Goal: Task Accomplishment & Management: Use online tool/utility

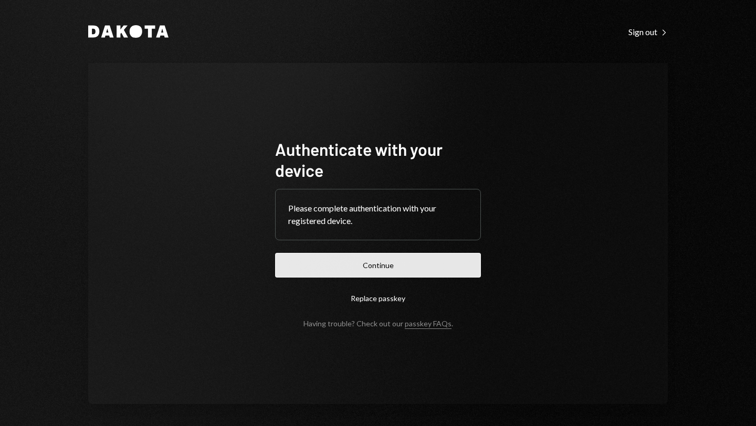
click at [372, 270] on button "Continue" at bounding box center [378, 265] width 206 height 25
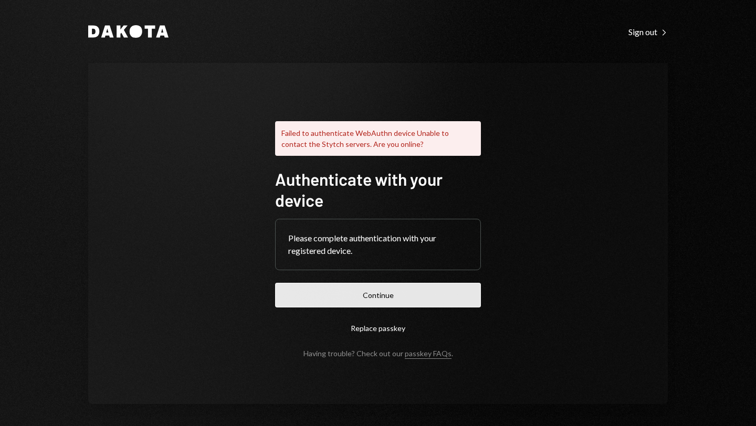
click at [366, 301] on button "Continue" at bounding box center [378, 295] width 206 height 25
click at [362, 291] on button "Continue" at bounding box center [378, 295] width 206 height 25
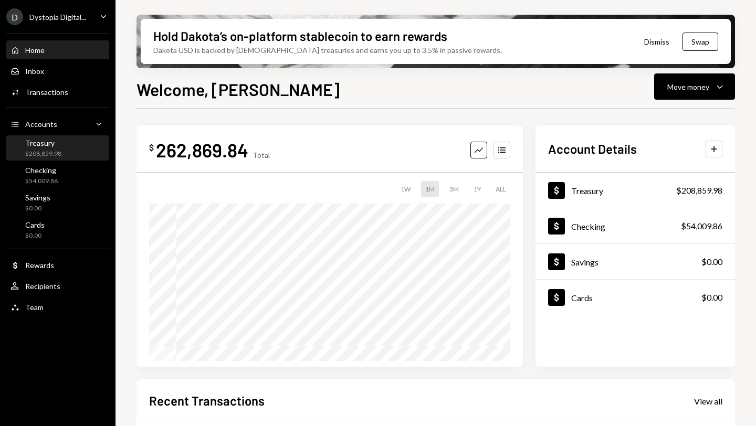
click at [39, 147] on div "Treasury" at bounding box center [43, 143] width 36 height 9
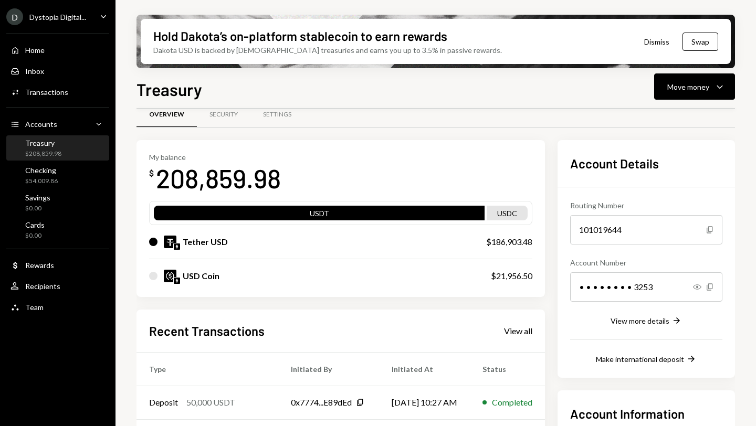
scroll to position [5, 0]
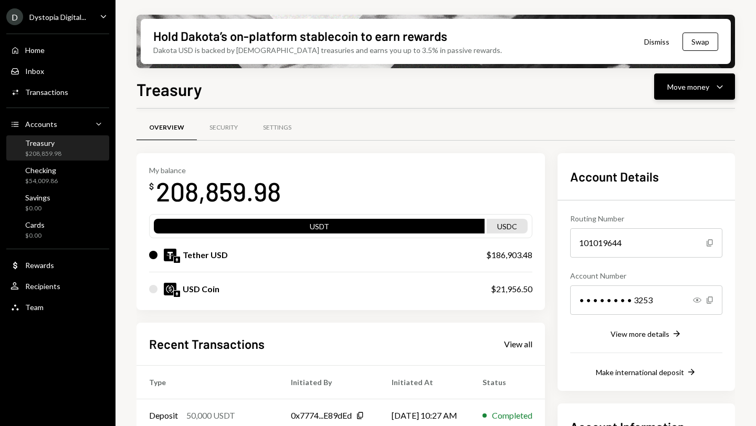
click at [530, 86] on div "Move money" at bounding box center [688, 86] width 42 height 11
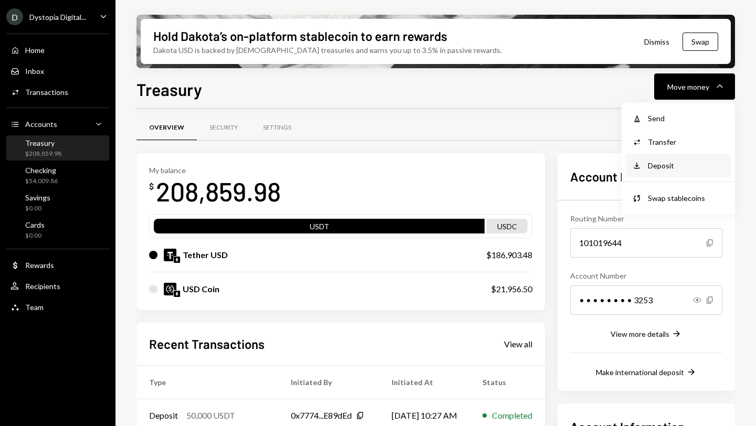
click at [530, 168] on div "Deposit" at bounding box center [685, 165] width 77 height 11
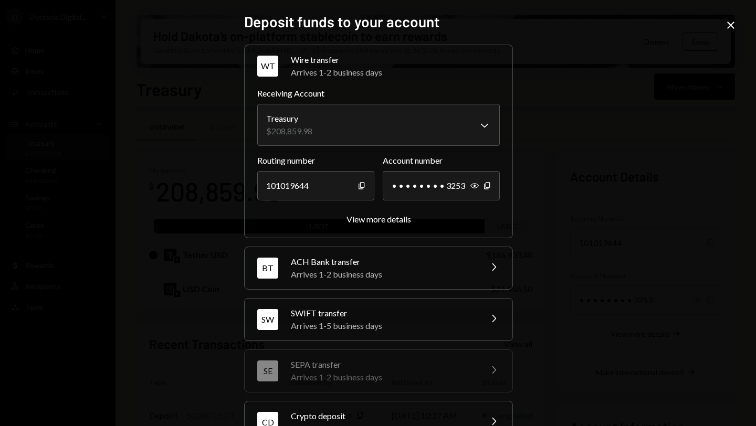
scroll to position [85, 0]
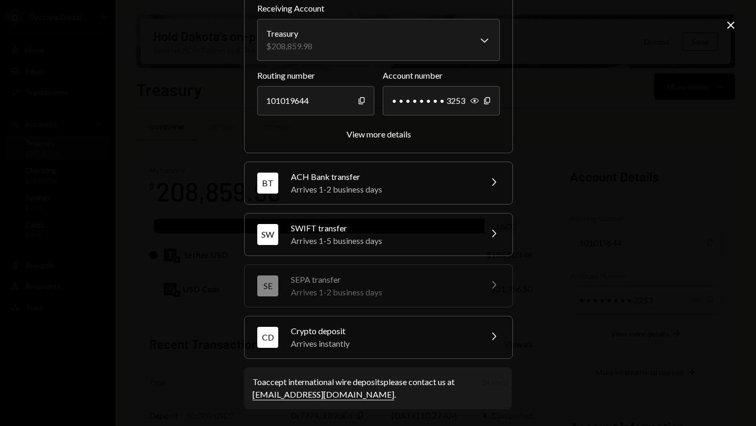
click at [411, 347] on div "Arrives instantly" at bounding box center [383, 343] width 184 height 13
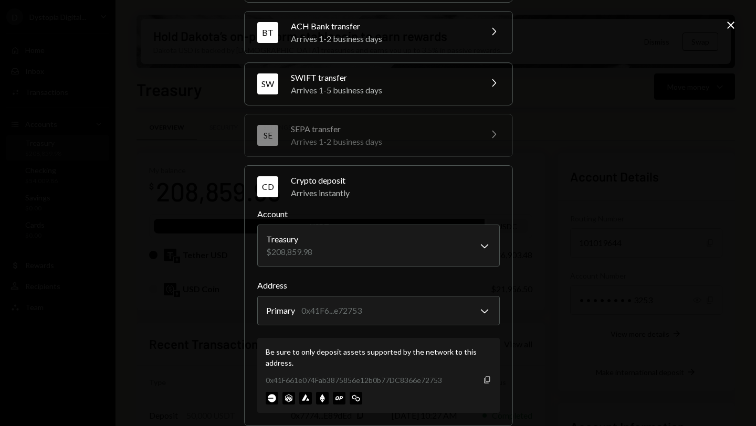
click at [487, 350] on icon "Copy" at bounding box center [487, 380] width 8 height 8
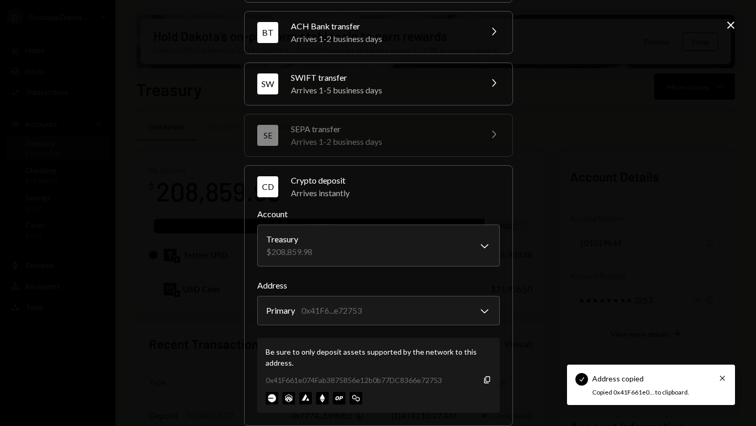
click at [530, 27] on icon "Close" at bounding box center [730, 25] width 13 height 13
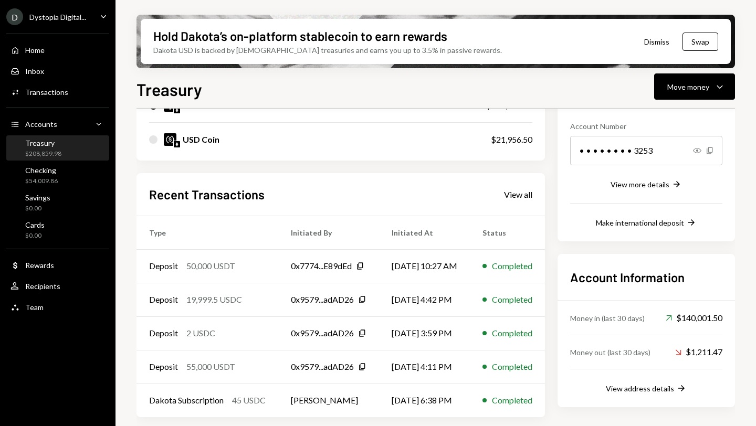
scroll to position [0, 0]
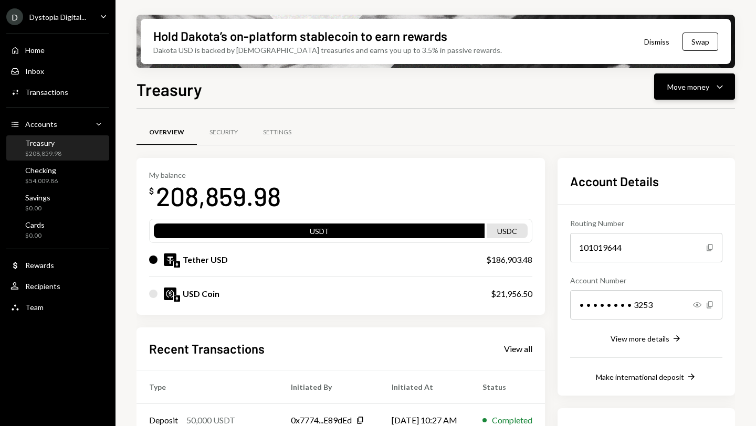
click at [530, 96] on button "Move money Caret Down" at bounding box center [694, 86] width 81 height 26
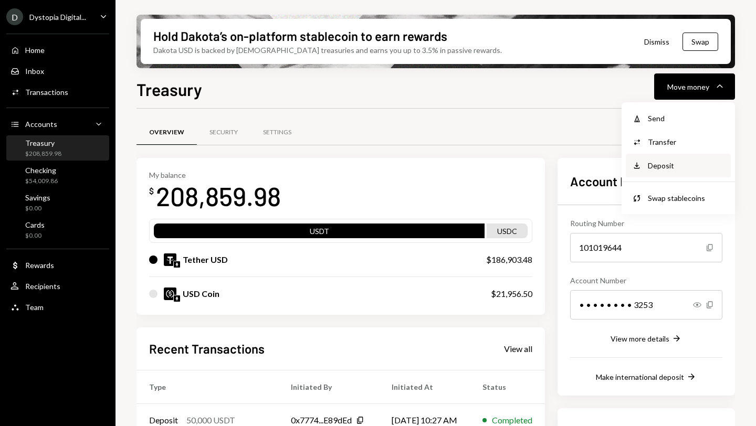
click at [530, 171] on div "Deposit" at bounding box center [685, 165] width 77 height 11
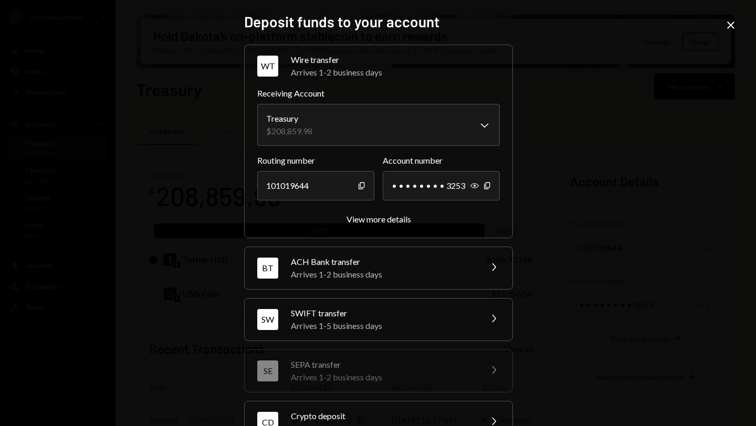
scroll to position [85, 0]
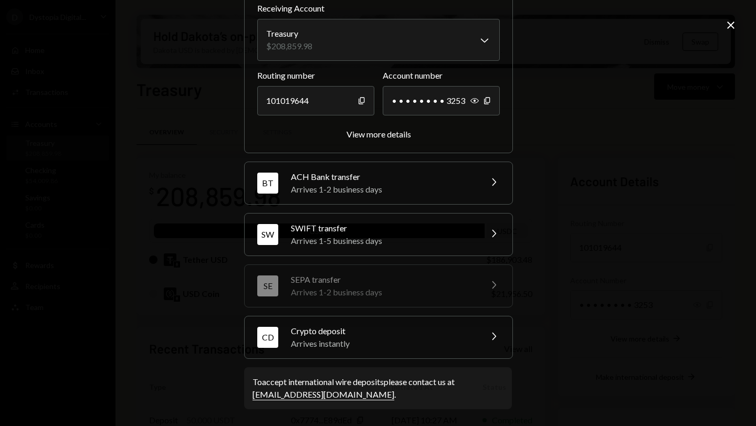
click at [376, 332] on div "Crypto deposit" at bounding box center [383, 331] width 184 height 13
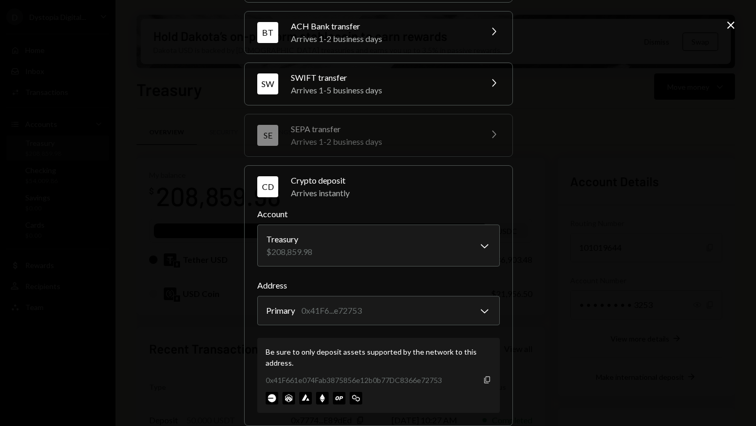
click at [484, 350] on icon "Copy" at bounding box center [487, 380] width 8 height 8
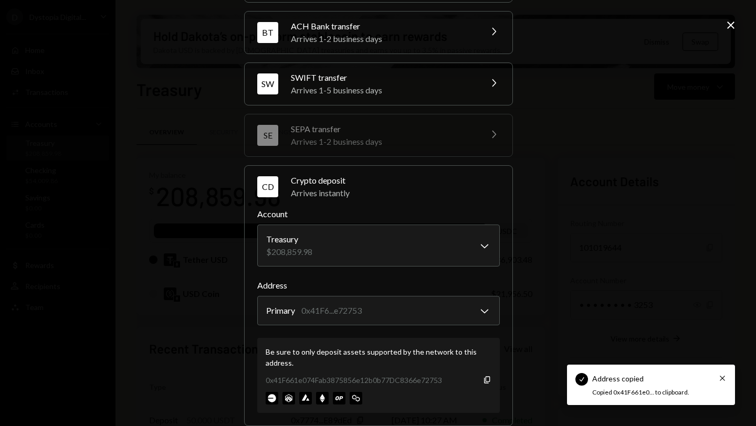
click at [530, 27] on icon at bounding box center [730, 25] width 7 height 7
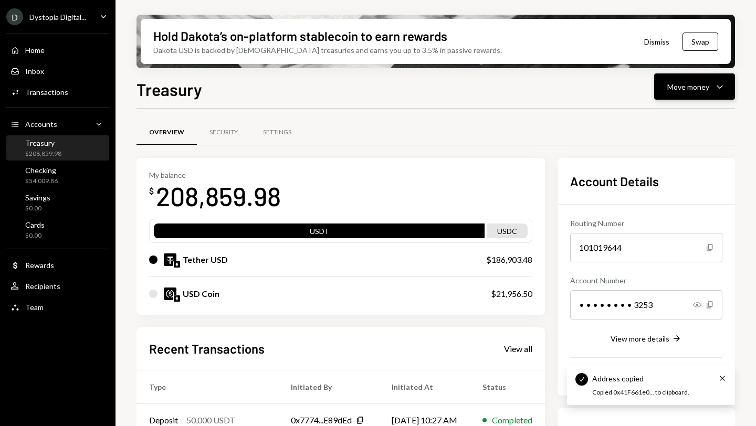
click at [530, 91] on div "Move money" at bounding box center [688, 86] width 42 height 11
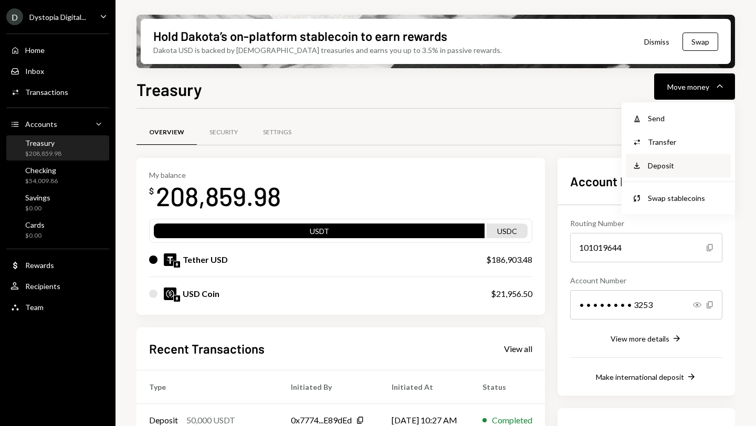
click at [530, 170] on div "Deposit Deposit" at bounding box center [678, 165] width 92 height 11
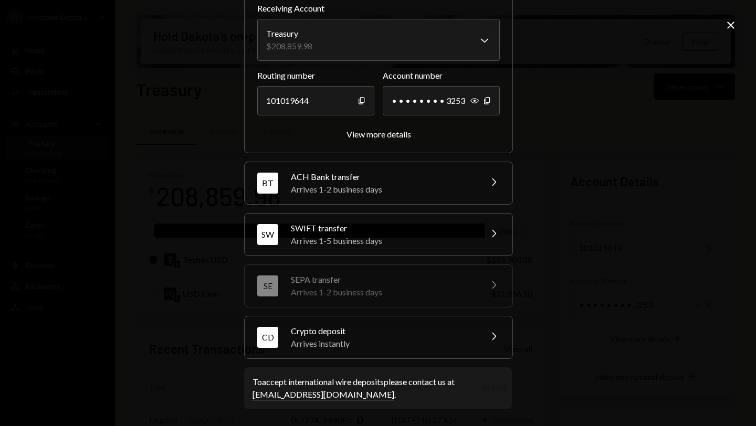
click at [433, 326] on div "Crypto deposit" at bounding box center [383, 331] width 184 height 13
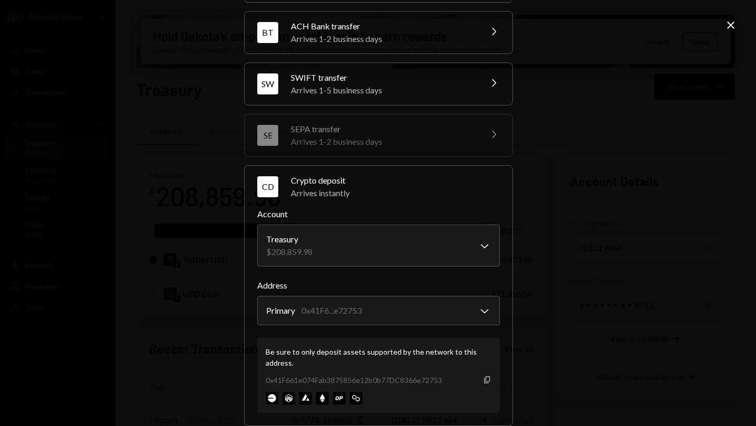
click at [483, 350] on icon "Copy" at bounding box center [487, 380] width 8 height 8
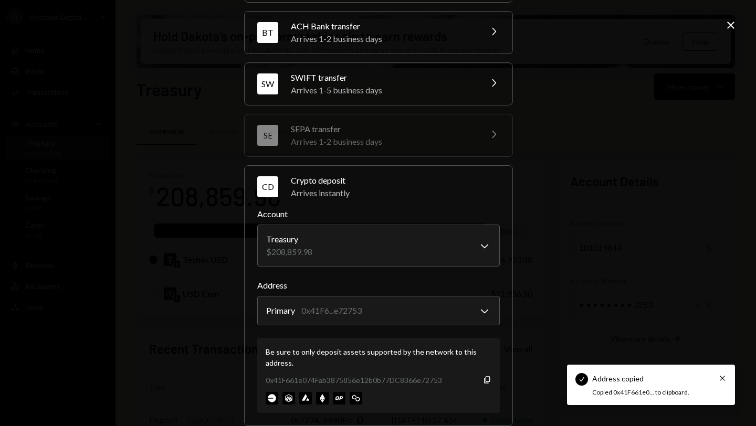
click at [530, 27] on icon "Close" at bounding box center [730, 25] width 13 height 13
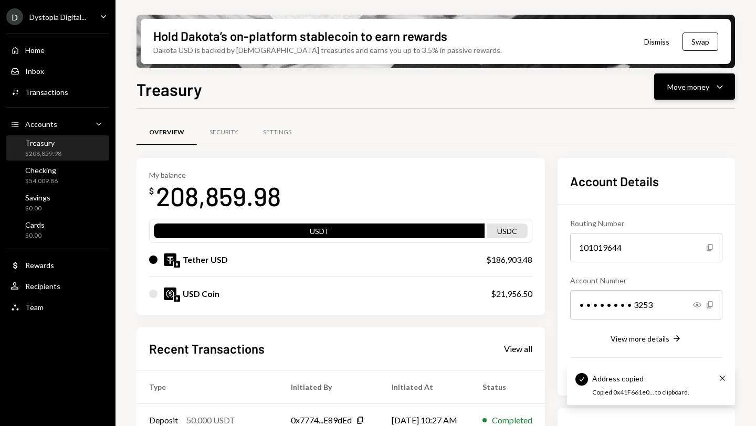
click at [530, 88] on div "Move money" at bounding box center [688, 86] width 42 height 11
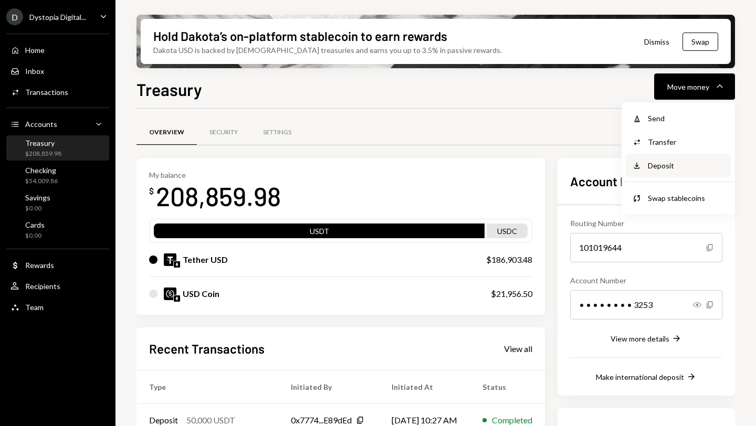
click at [530, 166] on div "Deposit" at bounding box center [685, 165] width 77 height 11
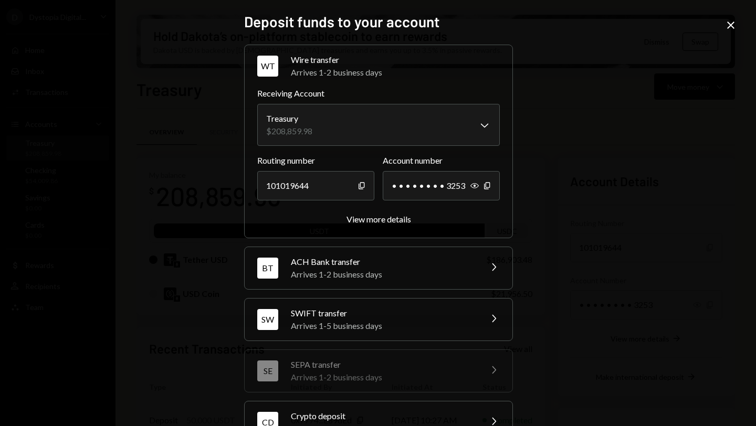
click at [530, 23] on icon "Close" at bounding box center [730, 25] width 13 height 13
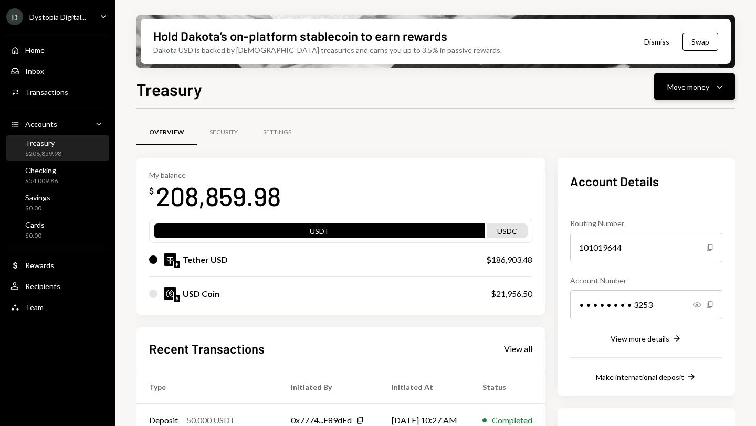
click at [530, 78] on button "Move money Caret Down" at bounding box center [694, 86] width 81 height 26
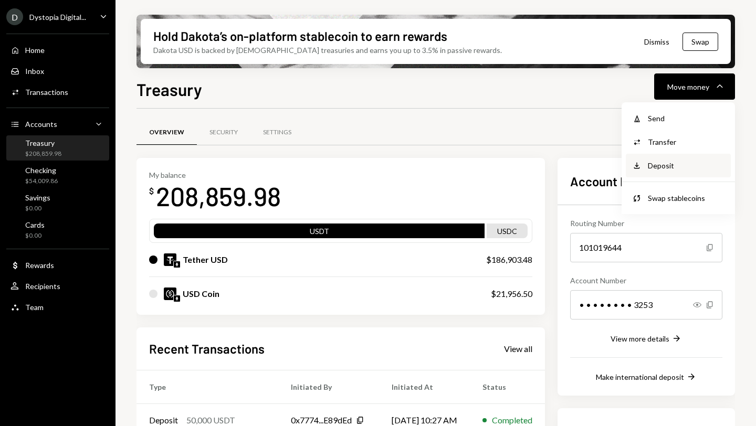
click at [530, 167] on div "Deposit" at bounding box center [685, 165] width 77 height 11
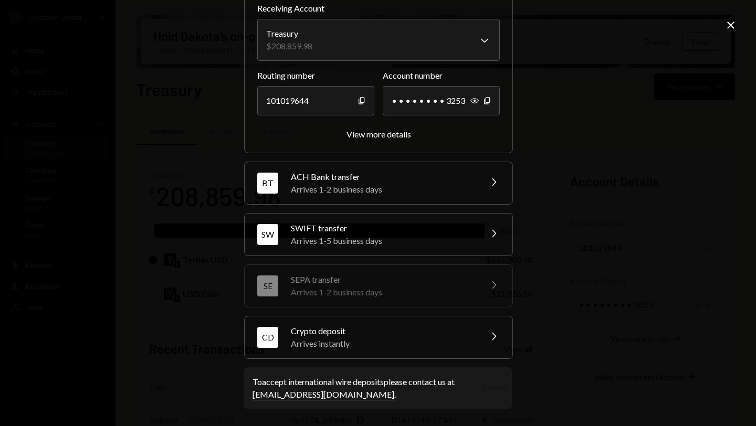
click at [400, 334] on div "Crypto deposit" at bounding box center [383, 331] width 184 height 13
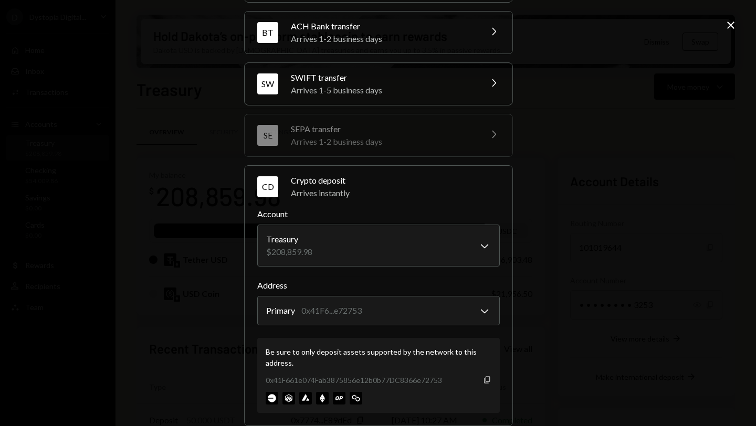
click at [483, 350] on icon "Copy" at bounding box center [487, 380] width 8 height 8
click at [484, 350] on icon "Copy" at bounding box center [487, 380] width 8 height 8
click at [530, 26] on icon "Close" at bounding box center [730, 25] width 13 height 13
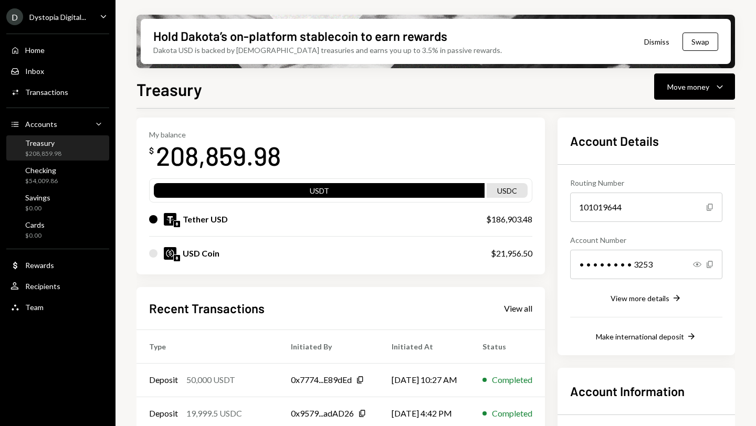
scroll to position [0, 0]
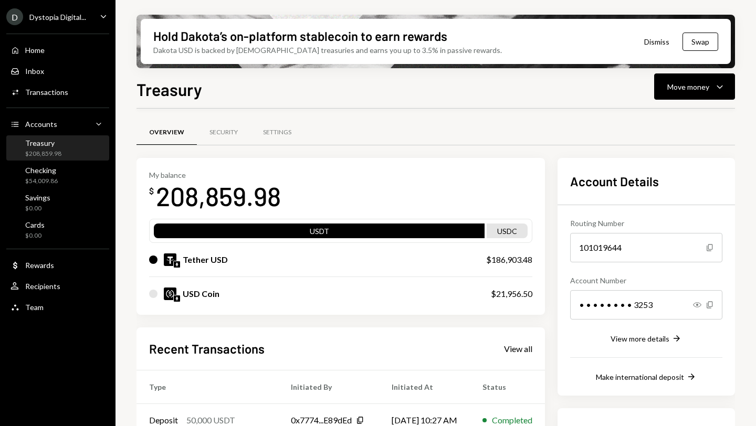
scroll to position [81, 0]
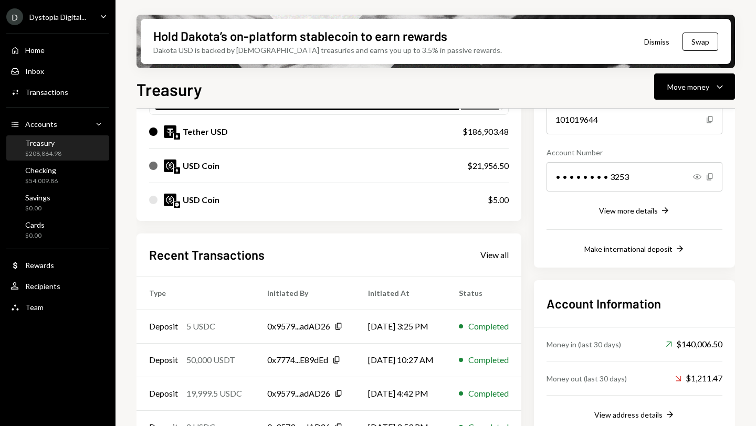
scroll to position [131, 0]
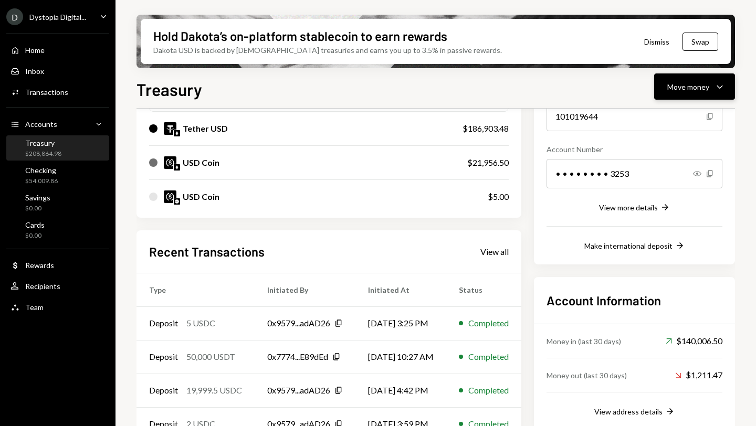
click at [669, 86] on div "Move money" at bounding box center [688, 86] width 42 height 11
click at [658, 163] on div "Deposit" at bounding box center [685, 165] width 77 height 11
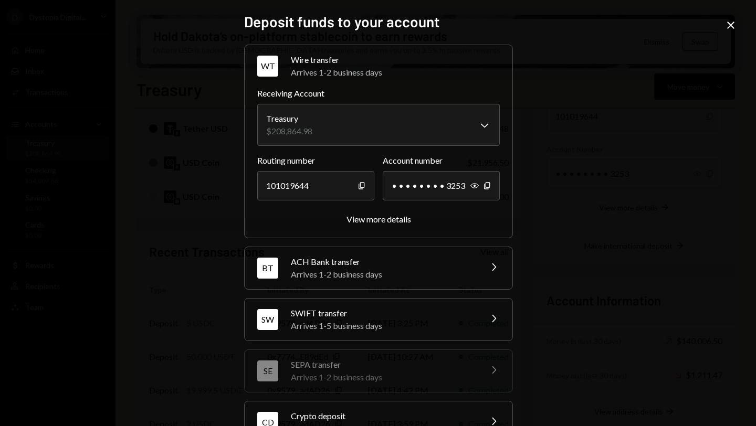
scroll to position [85, 0]
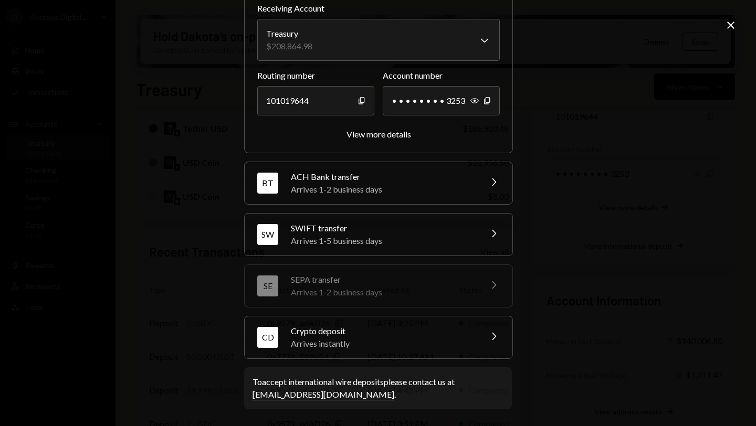
click at [416, 345] on div "Arrives instantly" at bounding box center [383, 343] width 184 height 13
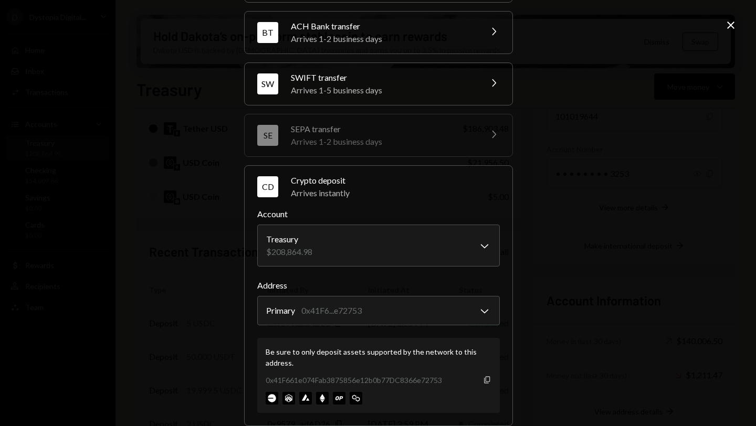
click at [485, 379] on icon "Copy" at bounding box center [487, 380] width 8 height 8
click at [730, 26] on icon "Close" at bounding box center [730, 25] width 13 height 13
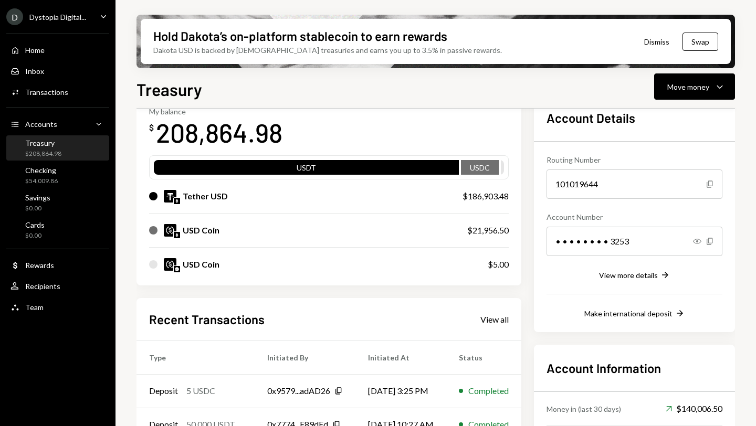
scroll to position [60, 0]
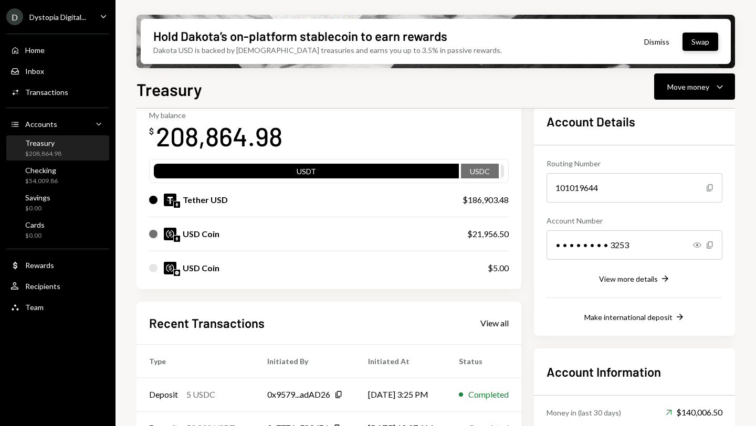
click at [700, 44] on button "Swap" at bounding box center [700, 42] width 36 height 18
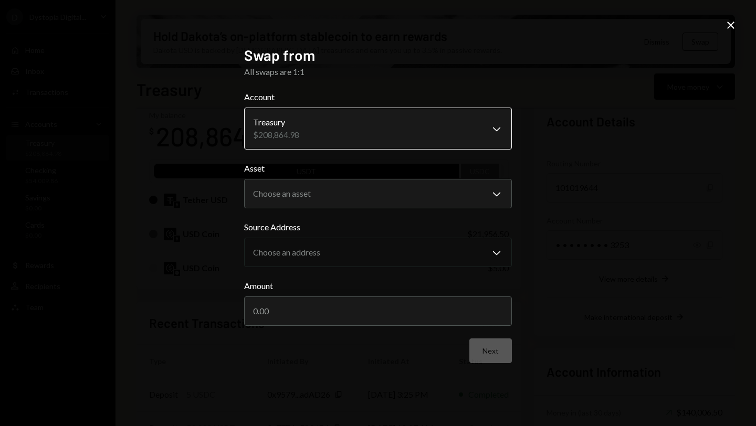
click at [436, 129] on body "D Dystopia Digital... Caret Down Home Home Inbox Inbox Activities Transactions …" at bounding box center [378, 213] width 756 height 426
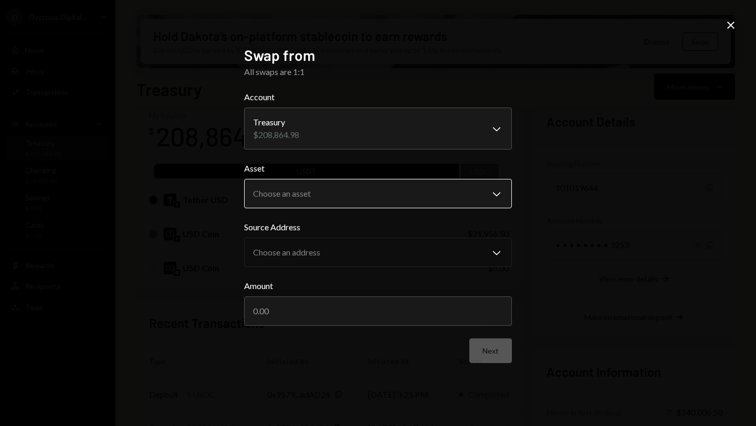
click at [395, 193] on body "D Dystopia Digital... Caret Down Home Home Inbox Inbox Activities Transactions …" at bounding box center [378, 213] width 756 height 426
click at [388, 165] on label "Asset" at bounding box center [378, 168] width 268 height 13
click at [390, 195] on body "D Dystopia Digital... Caret Down Home Home Inbox Inbox Activities Transactions …" at bounding box center [378, 213] width 756 height 426
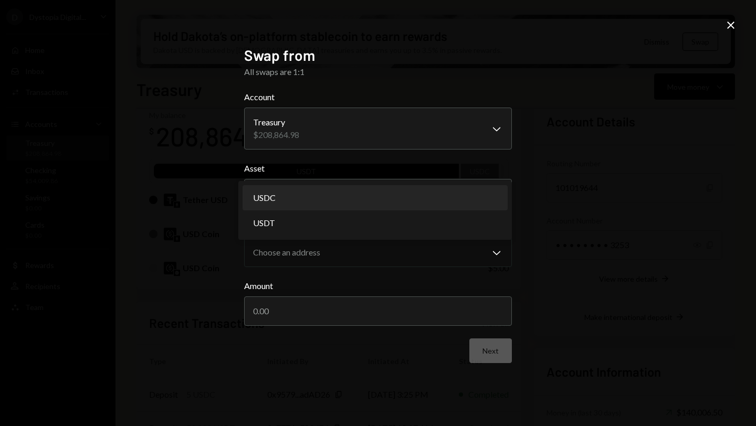
select select "****"
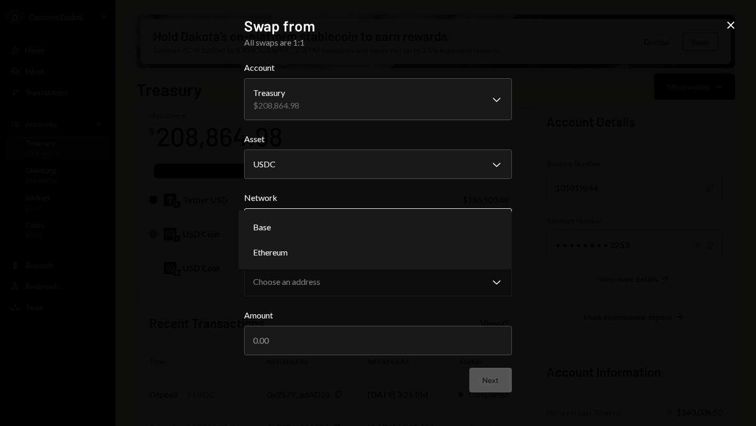
click at [320, 222] on body "D Dystopia Digital... Caret Down Home Home Inbox Inbox Activities Transactions …" at bounding box center [378, 213] width 756 height 426
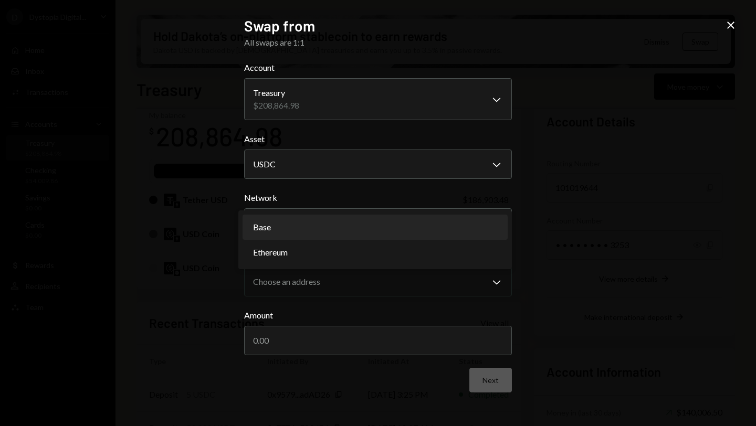
select select "**********"
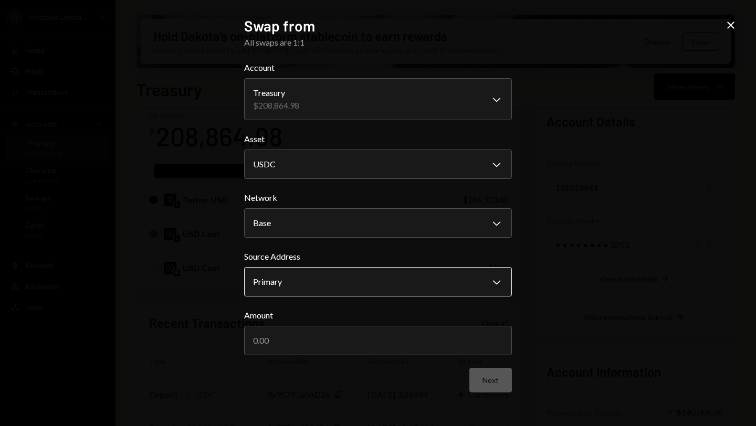
click at [325, 278] on body "D Dystopia Digital... Caret Down Home Home Inbox Inbox Activities Transactions …" at bounding box center [378, 213] width 756 height 426
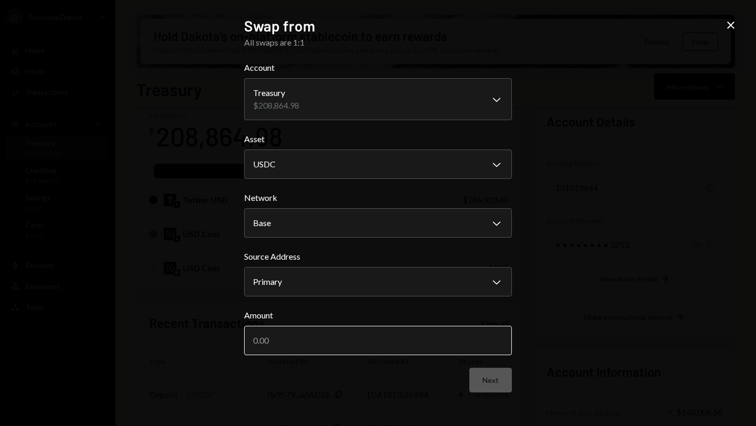
click at [316, 340] on input "Amount" at bounding box center [378, 340] width 268 height 29
click at [731, 20] on icon "Close" at bounding box center [730, 25] width 13 height 13
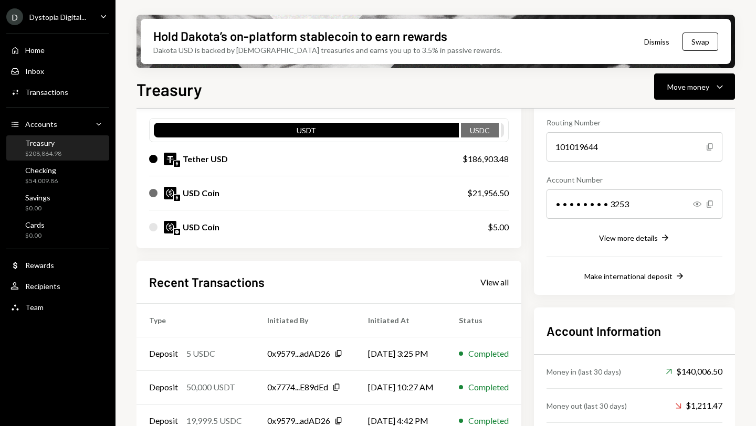
scroll to position [110, 0]
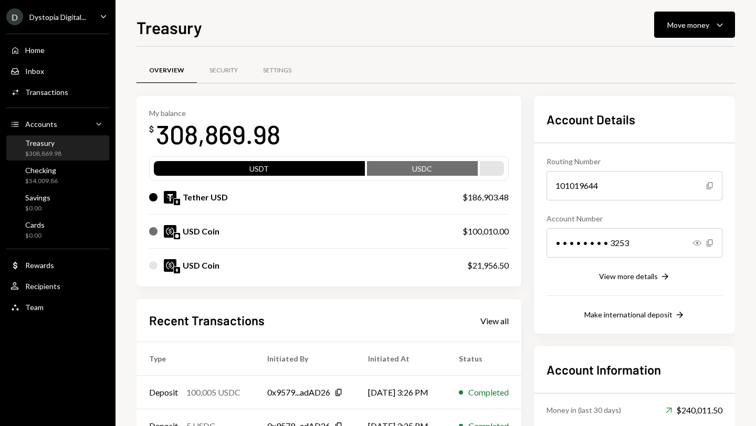
scroll to position [29, 0]
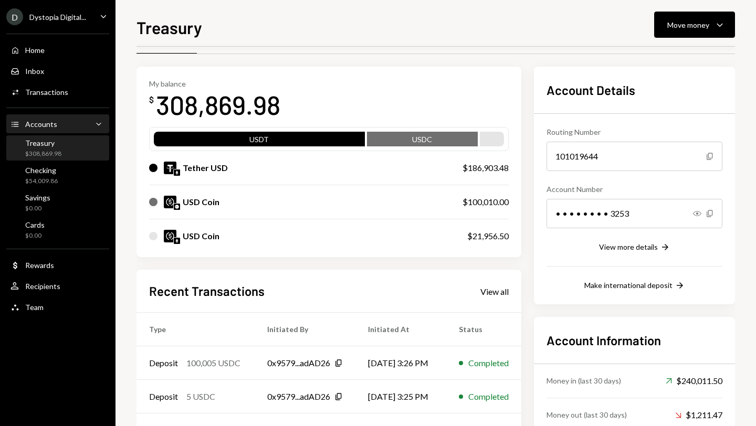
click at [65, 124] on div "Accounts Accounts Caret Down" at bounding box center [57, 125] width 94 height 12
